Goal: Find specific page/section: Find specific page/section

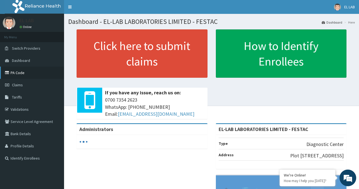
click at [35, 76] on link "PA Code" at bounding box center [32, 73] width 64 height 12
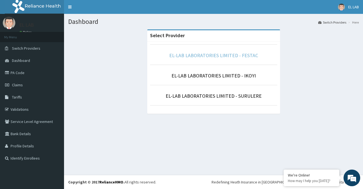
click at [240, 57] on link "EL-LAB LABORATORIES LIMITED - FESTAC" at bounding box center [213, 55] width 89 height 6
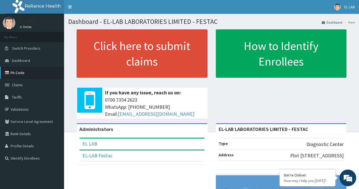
click at [37, 73] on link "PA Code" at bounding box center [32, 73] width 64 height 12
